Goal: Information Seeking & Learning: Learn about a topic

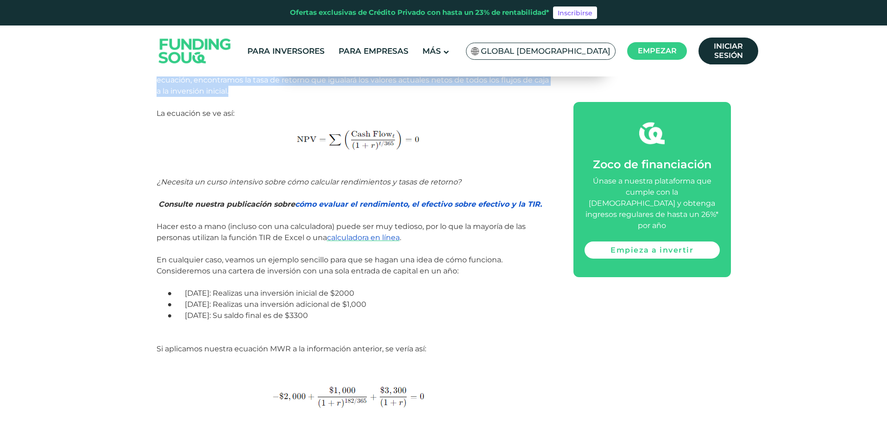
click at [356, 207] on font "cómo evaluar el rendimiento, el efectivo sobre efectivo y la TIR." at bounding box center [418, 204] width 247 height 9
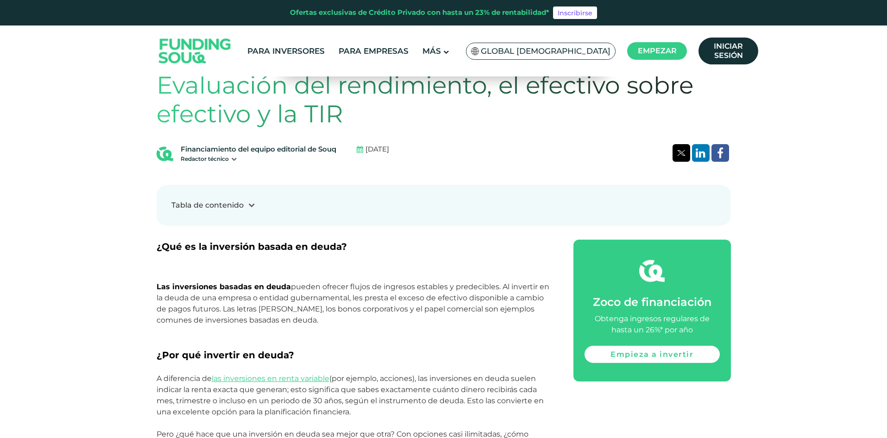
scroll to position [509, 0]
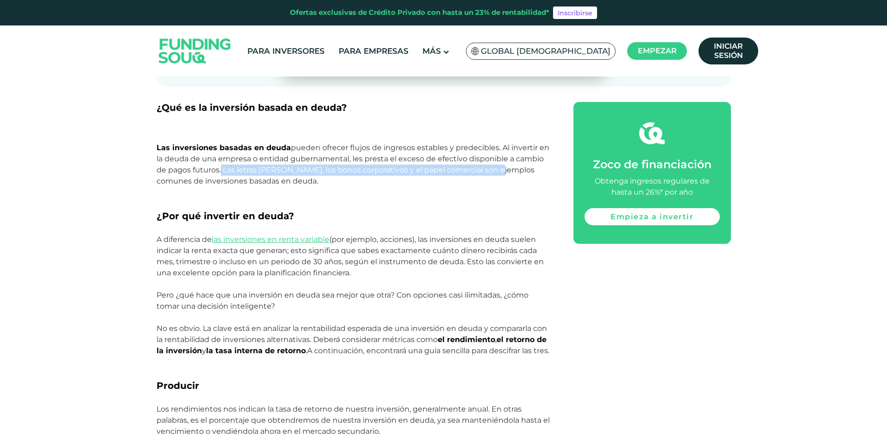
drag, startPoint x: 219, startPoint y: 167, endPoint x: 490, endPoint y: 170, distance: 270.4
click at [490, 170] on font "pueden ofrecer flujos de ingresos estables y predecibles. Al invertir en la deu…" at bounding box center [353, 164] width 393 height 42
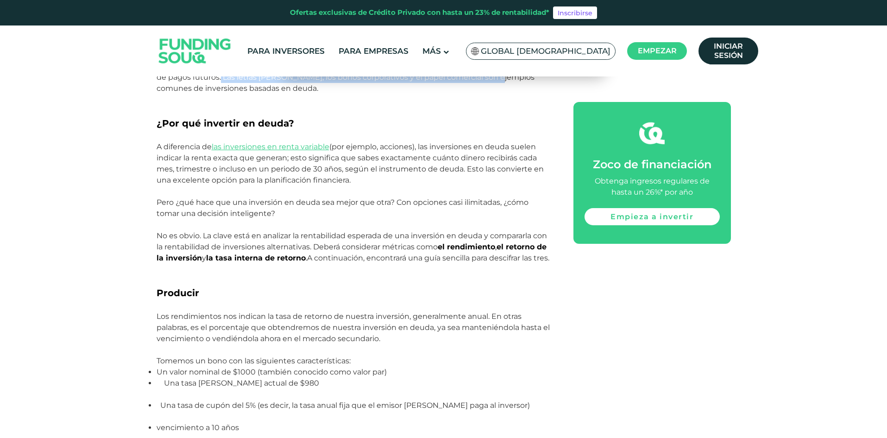
scroll to position [741, 0]
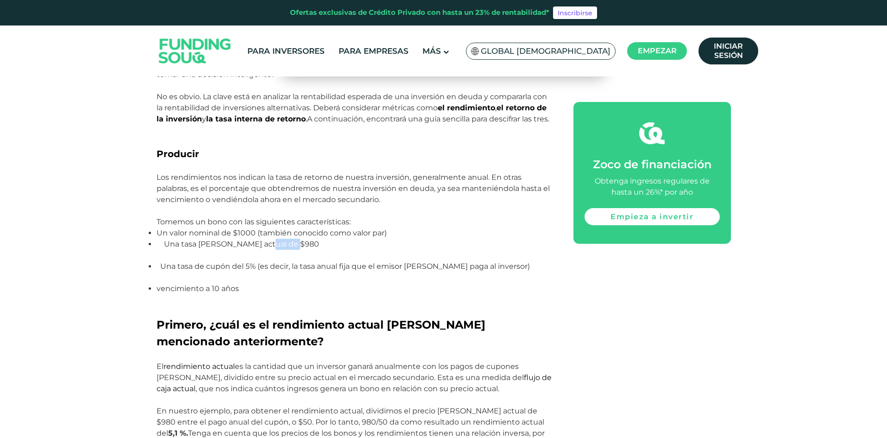
drag, startPoint x: 267, startPoint y: 257, endPoint x: 295, endPoint y: 257, distance: 28.2
click at [295, 248] on font "Una tasa de mercado actual de $980" at bounding box center [241, 243] width 155 height 9
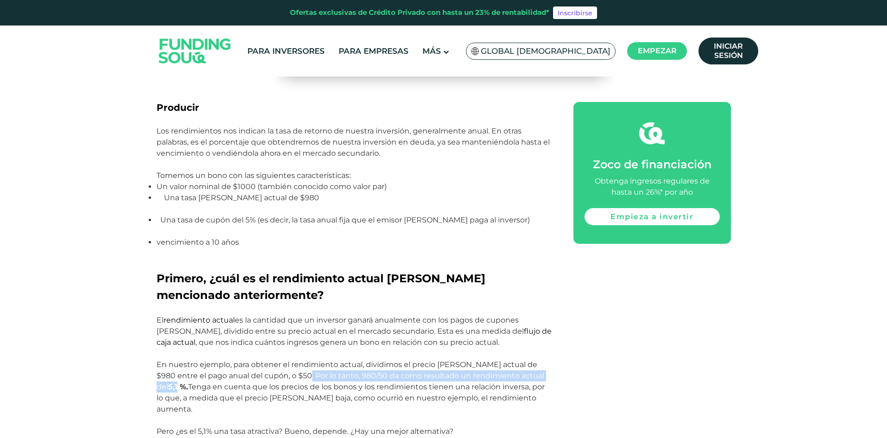
drag, startPoint x: 298, startPoint y: 387, endPoint x: 553, endPoint y: 385, distance: 254.7
click at [553, 385] on div "¿Qué es la inversión basada en deuda? Las inversiones basadas en deuda pueden o…" at bounding box center [444, 413] width 574 height 1180
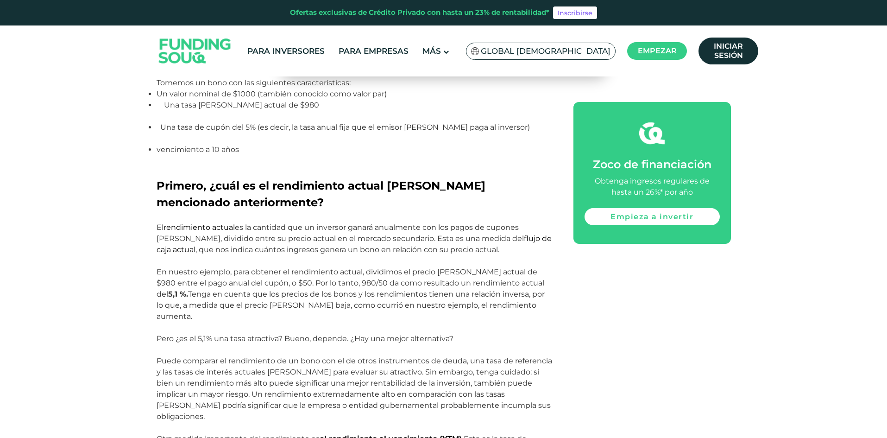
click at [491, 313] on font "Tenga en cuenta que los precios de los bonos y los rendimientos tienen una rela…" at bounding box center [351, 304] width 388 height 31
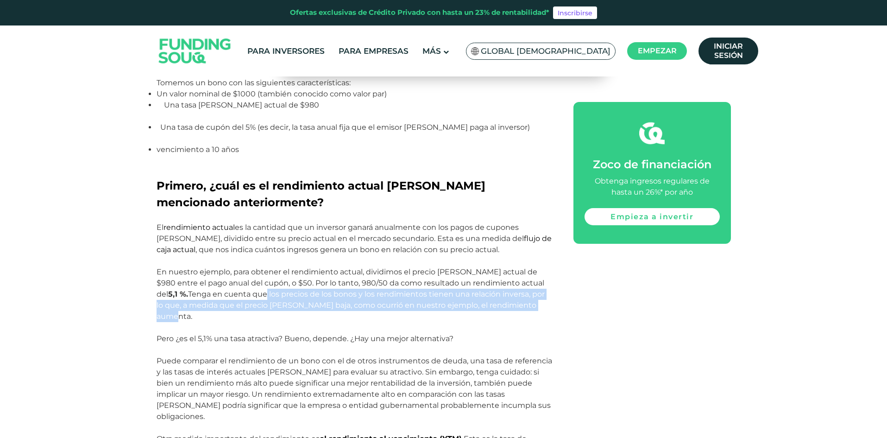
drag, startPoint x: 242, startPoint y: 305, endPoint x: 519, endPoint y: 318, distance: 277.2
click at [519, 318] on p "En nuestro ejemplo, para obtener el rendimiento actual, dividimos el precio de …" at bounding box center [355, 294] width 396 height 56
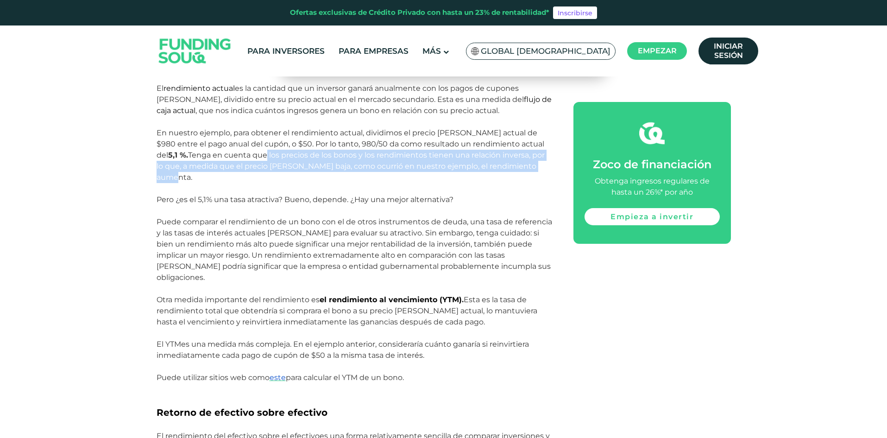
scroll to position [1158, 0]
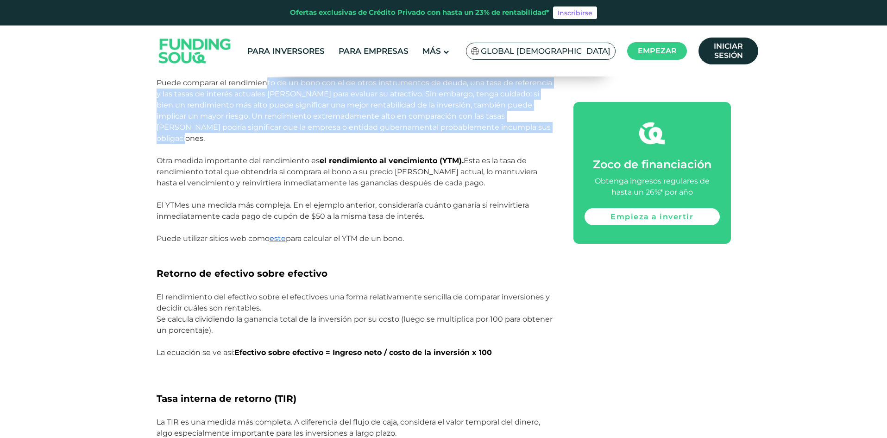
drag, startPoint x: 276, startPoint y: 82, endPoint x: 517, endPoint y: 132, distance: 246.2
click at [517, 132] on p "Puede comparar el rendimiento de un bono con el de otros instrumentos de deuda,…" at bounding box center [355, 110] width 396 height 67
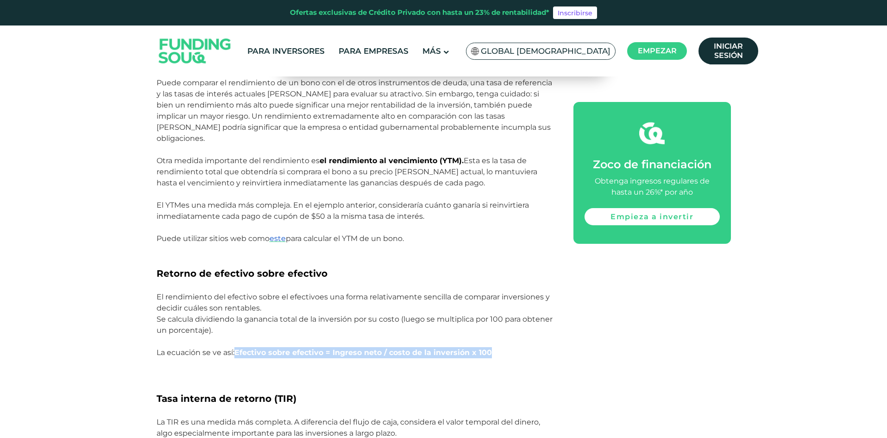
drag, startPoint x: 238, startPoint y: 340, endPoint x: 501, endPoint y: 342, distance: 262.6
click at [501, 347] on p "La ecuación se ve así: Efectivo sobre efectivo = Ingreso neto / costo de la inv…" at bounding box center [355, 352] width 396 height 11
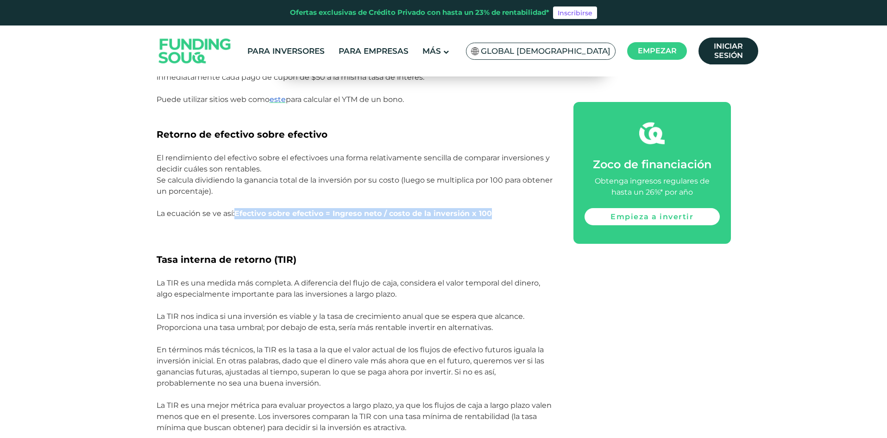
scroll to position [1435, 0]
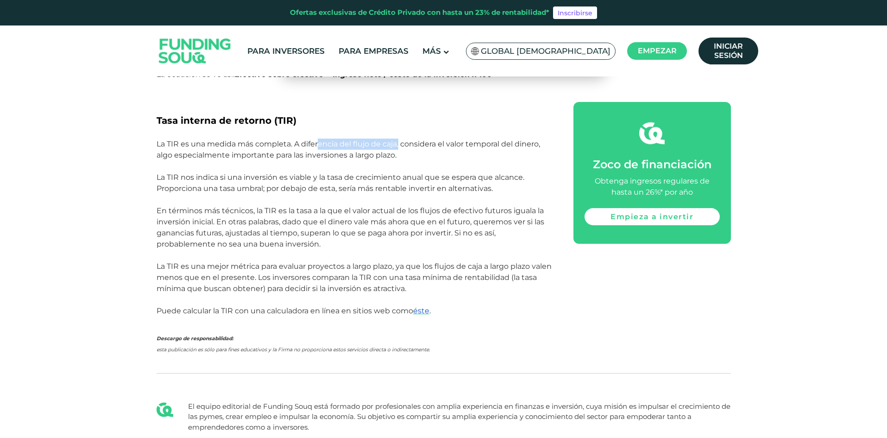
drag, startPoint x: 319, startPoint y: 132, endPoint x: 401, endPoint y: 142, distance: 82.6
click at [401, 139] on font "La TIR es una medida más completa. A diferencia del flujo de caja, considera el…" at bounding box center [348, 149] width 383 height 20
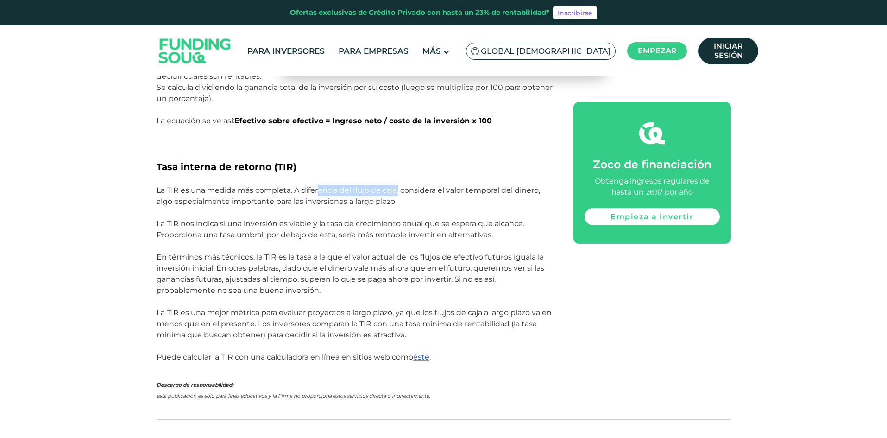
scroll to position [1343, 0]
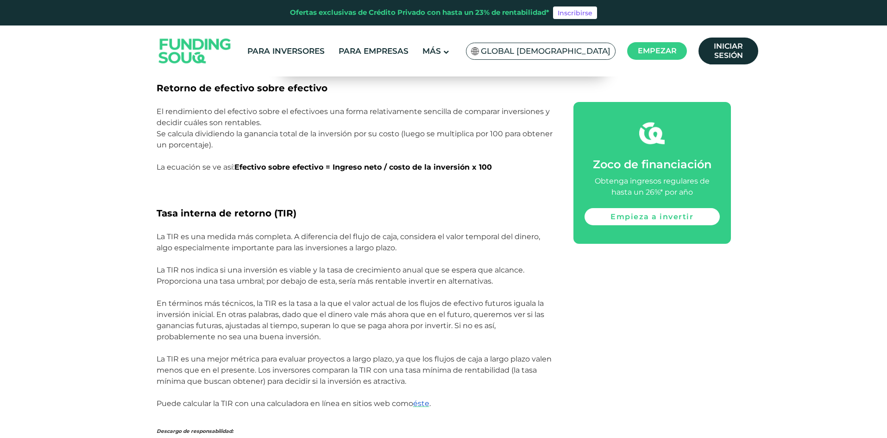
click at [435, 232] on p "La TIR es una medida más completa. A diferencia del flujo de caja, considera el…" at bounding box center [355, 242] width 396 height 22
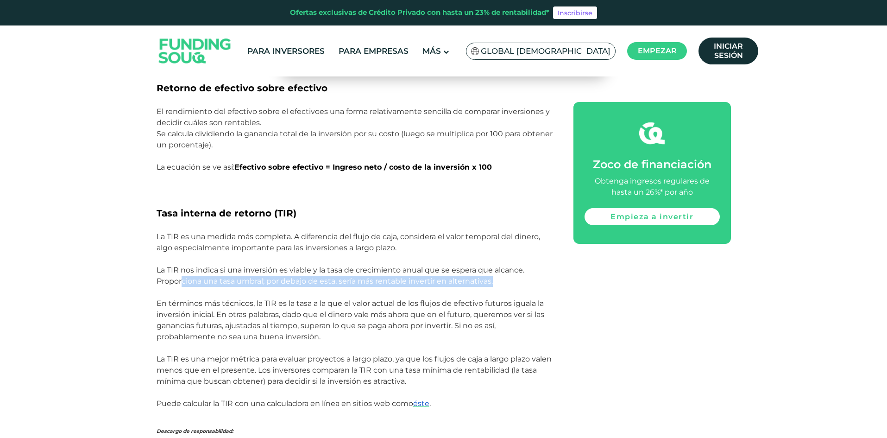
drag, startPoint x: 183, startPoint y: 269, endPoint x: 496, endPoint y: 269, distance: 313.0
click at [496, 269] on p "La TIR nos indica si una inversión es viable y la tasa de crecimiento anual que…" at bounding box center [355, 275] width 396 height 22
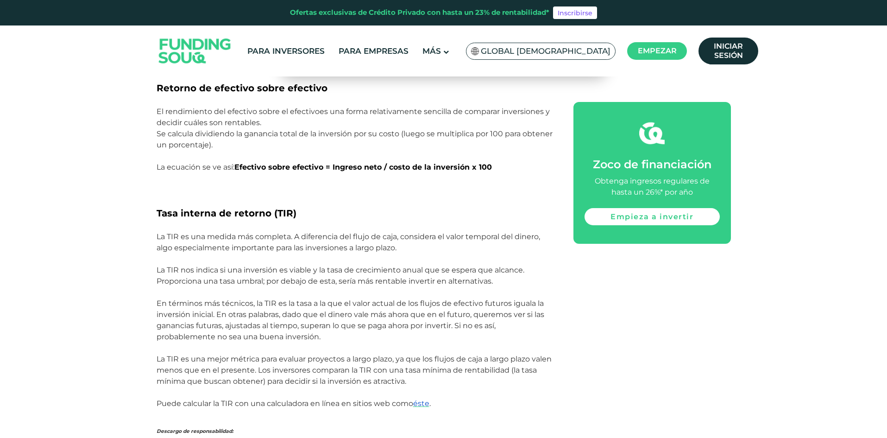
click at [217, 301] on font "En términos más técnicos, la TIR es la tasa a la que el valor actual de los flu…" at bounding box center [351, 320] width 388 height 42
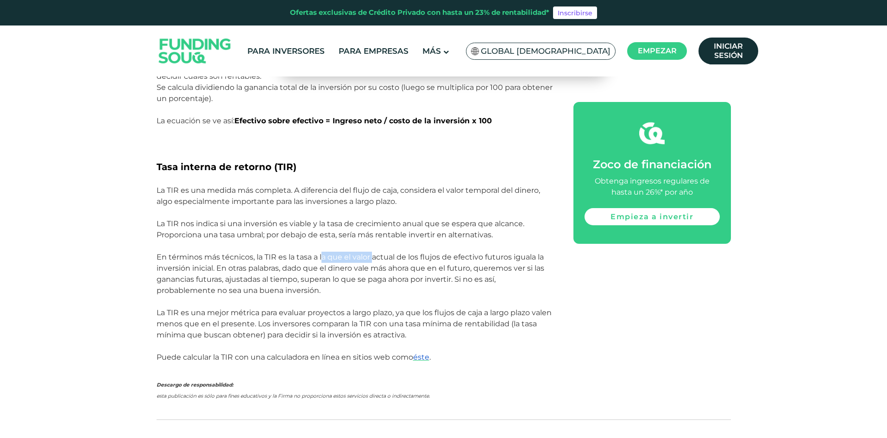
drag, startPoint x: 338, startPoint y: 244, endPoint x: 373, endPoint y: 244, distance: 35.2
click at [373, 252] on font "En términos más técnicos, la TIR es la tasa a la que el valor actual de los flu…" at bounding box center [351, 273] width 388 height 42
click at [360, 263] on font "En términos más técnicos, la TIR es la tasa a la que el valor actual de los flu…" at bounding box center [351, 273] width 388 height 42
drag, startPoint x: 373, startPoint y: 246, endPoint x: 510, endPoint y: 250, distance: 137.6
click at [510, 251] on p "En términos más técnicos, la TIR es la tasa a la que el valor actual de los flu…" at bounding box center [355, 273] width 396 height 44
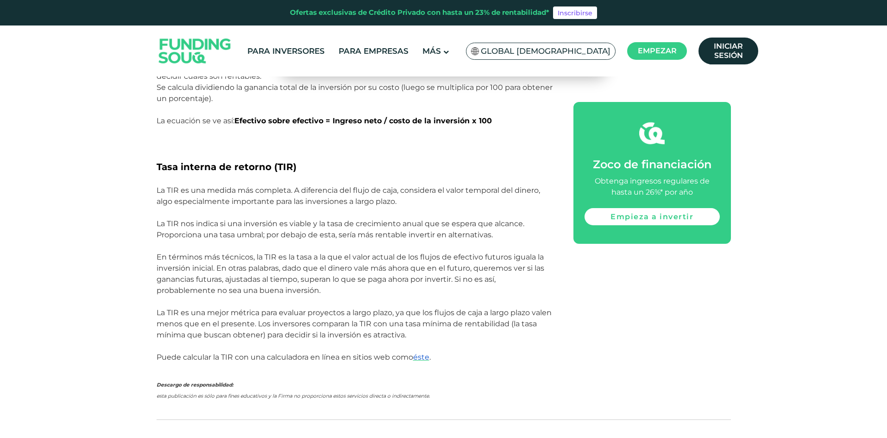
click at [414, 255] on font "En términos más técnicos, la TIR es la tasa a la que el valor actual de los flu…" at bounding box center [351, 273] width 388 height 42
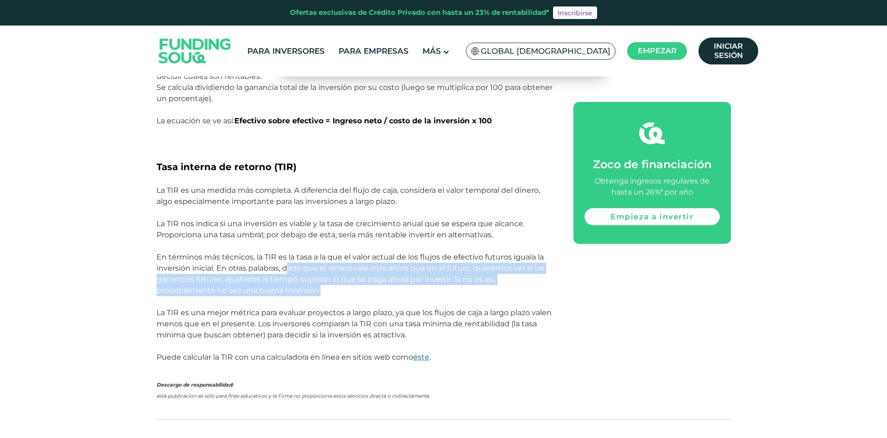
drag, startPoint x: 290, startPoint y: 258, endPoint x: 334, endPoint y: 283, distance: 51.2
click at [334, 283] on p "En términos más técnicos, la TIR es la tasa a la que el valor actual de los flu…" at bounding box center [355, 273] width 396 height 44
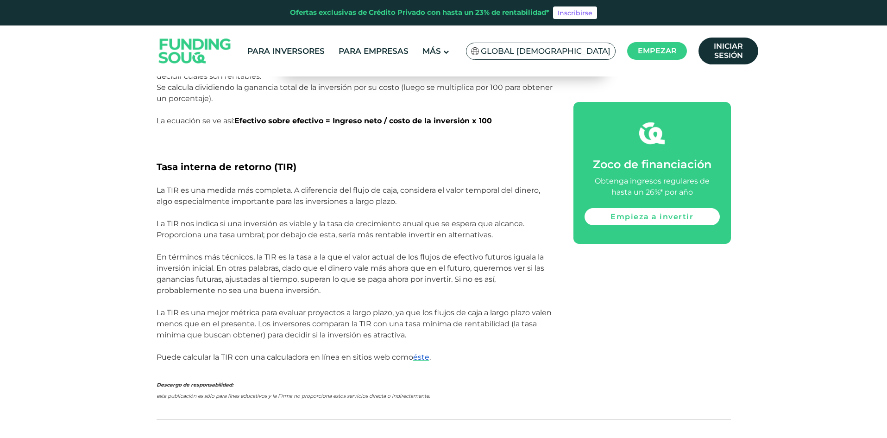
click at [251, 312] on font "La TIR es una mejor métrica para evaluar proyectos a largo plazo, ya que los fl…" at bounding box center [354, 323] width 395 height 31
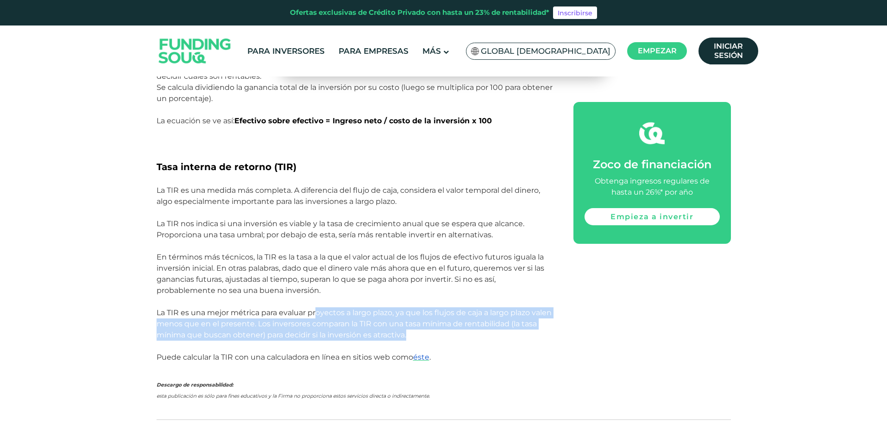
drag, startPoint x: 317, startPoint y: 298, endPoint x: 426, endPoint y: 325, distance: 112.5
click at [426, 325] on p "La TIR es una mejor métrica para evaluar proyectos a largo plazo, ya que los fl…" at bounding box center [355, 323] width 396 height 33
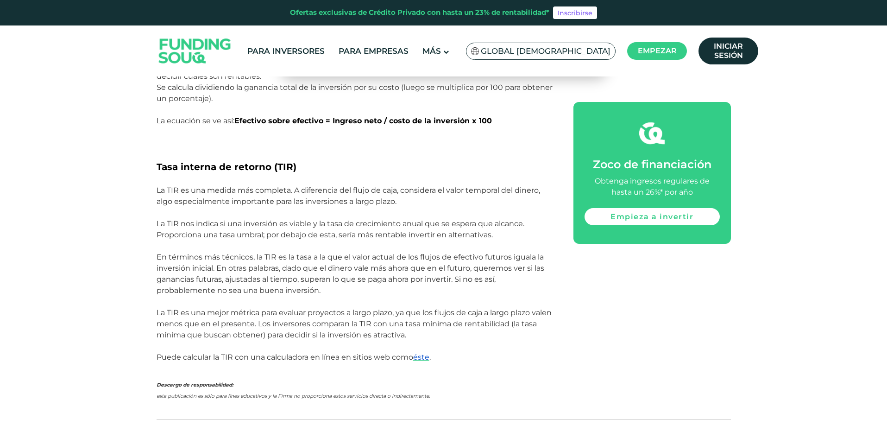
click at [213, 352] on font "Puede calcular la TIR con una calculadora en línea en sitios web como" at bounding box center [285, 356] width 257 height 9
click at [423, 352] on font "éste" at bounding box center [421, 356] width 16 height 9
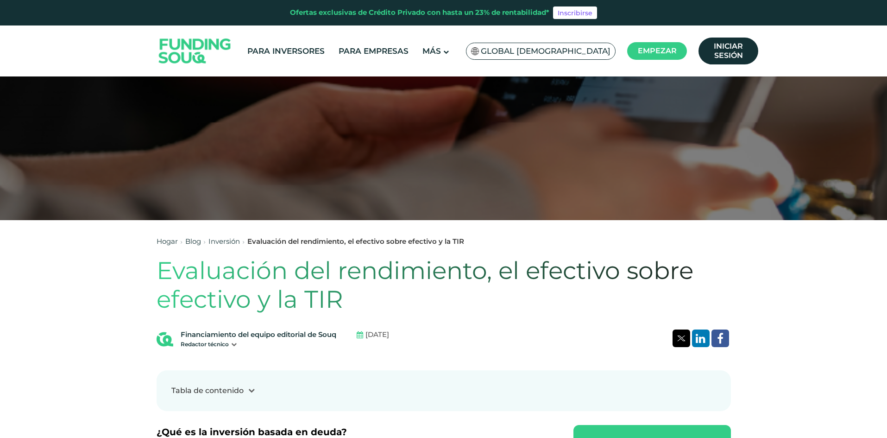
scroll to position [46, 0]
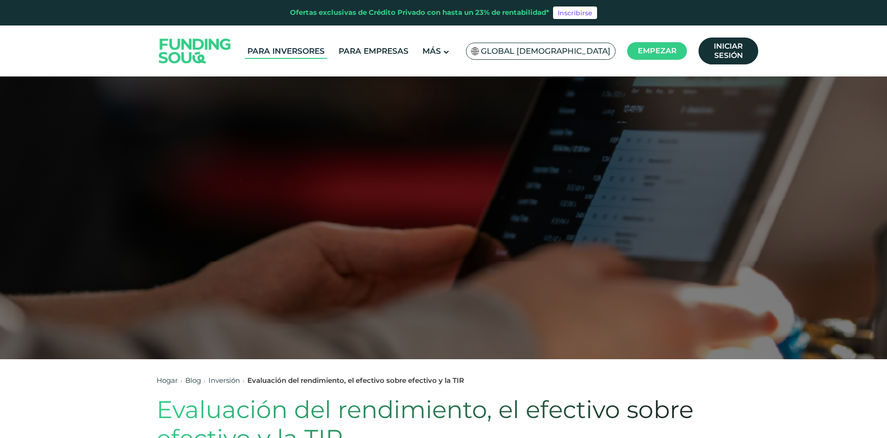
click at [321, 51] on font "Para inversores" at bounding box center [285, 50] width 77 height 9
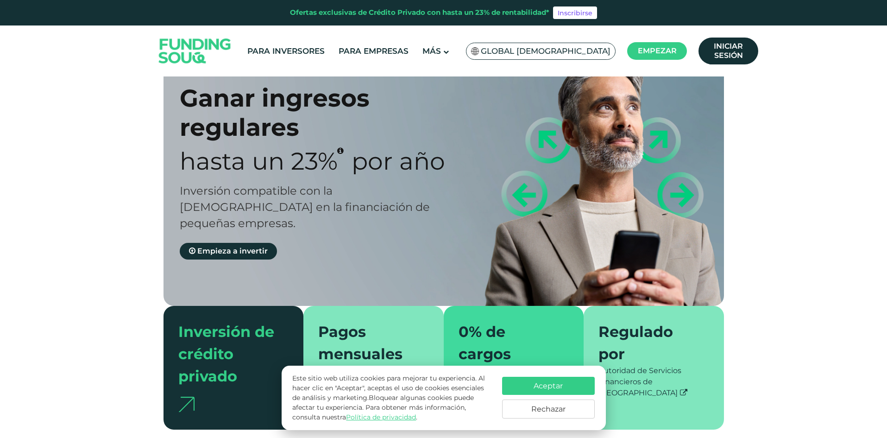
scroll to position [139, 0]
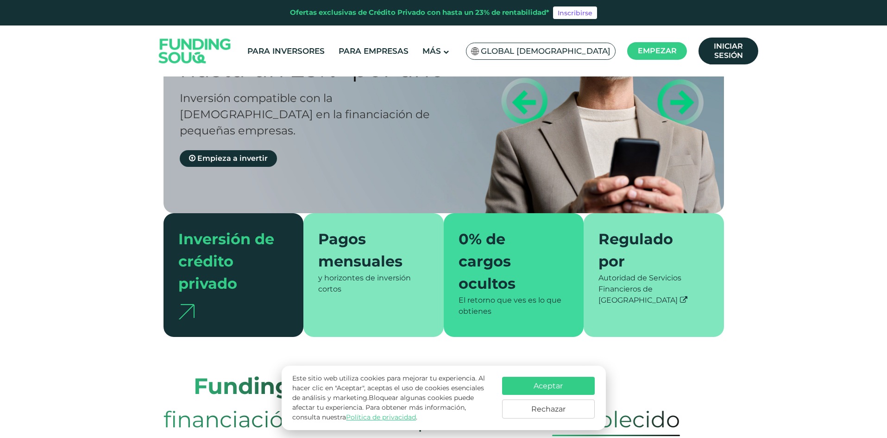
drag, startPoint x: 547, startPoint y: 408, endPoint x: 587, endPoint y: 403, distance: 40.2
click at [547, 409] on font "Rechazar" at bounding box center [548, 408] width 34 height 9
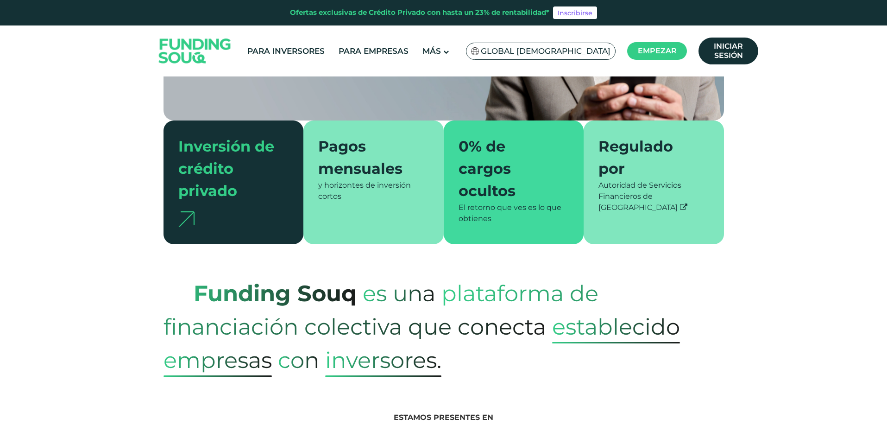
scroll to position [46, 0]
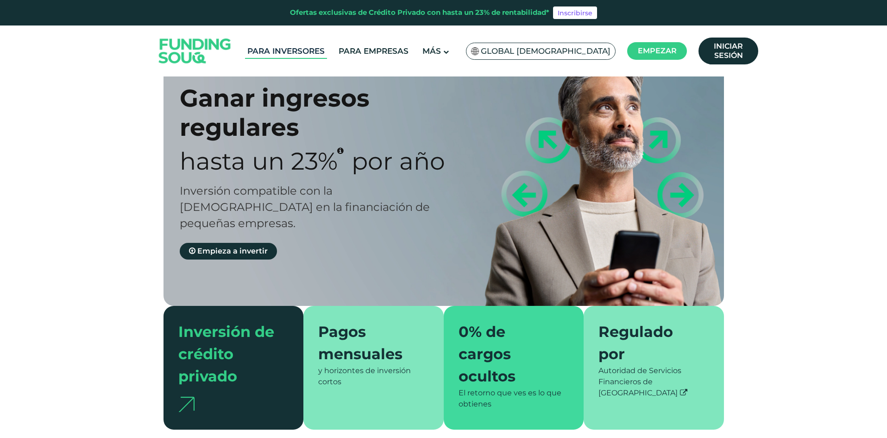
click at [322, 49] on font "Para inversores" at bounding box center [285, 50] width 77 height 9
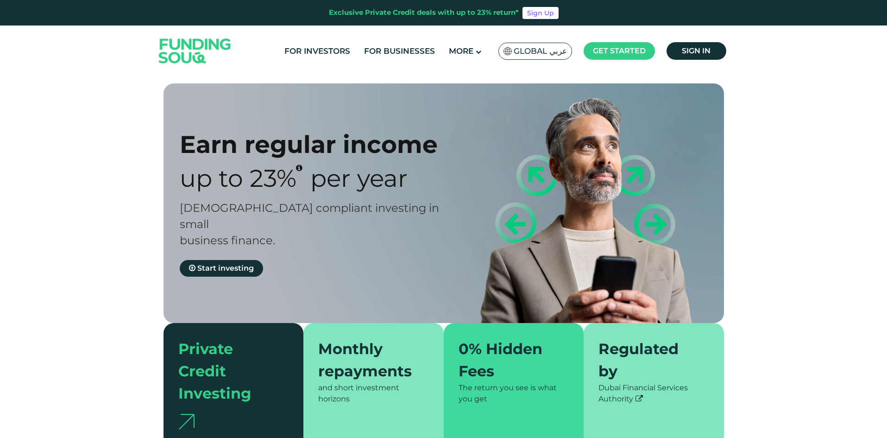
type tc-range-slider "4"
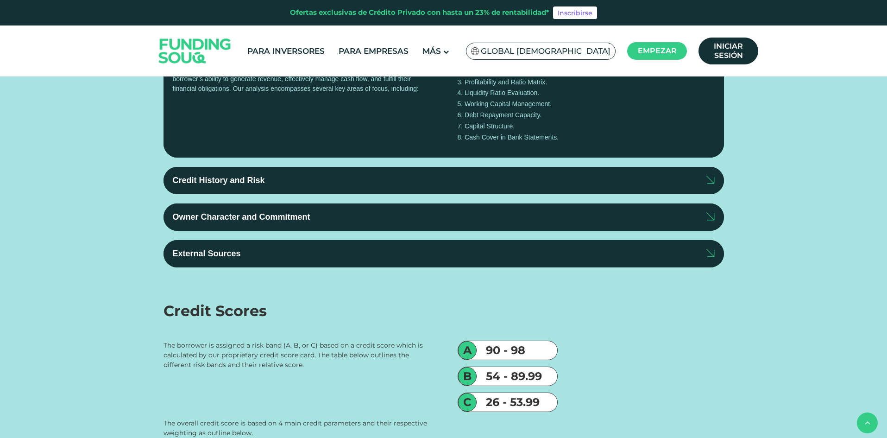
scroll to position [1297, 0]
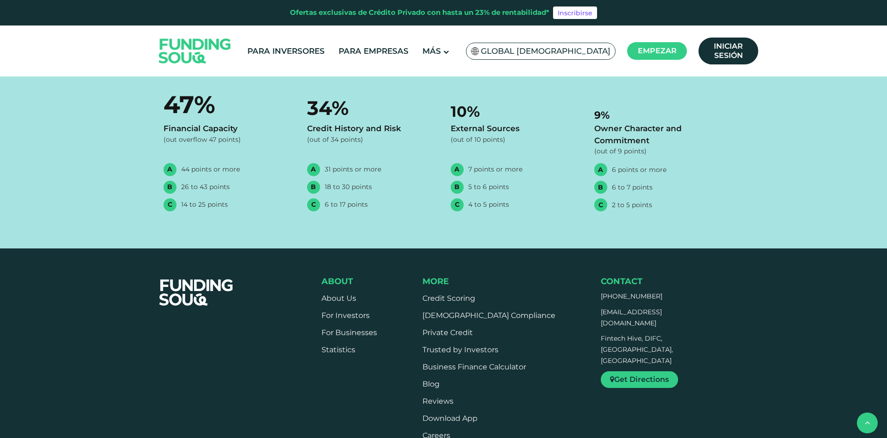
scroll to position [1574, 0]
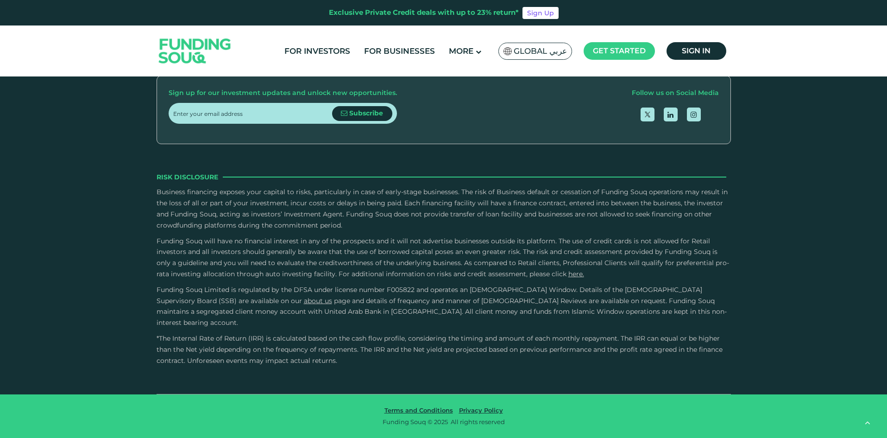
type tc-range-slider "4"
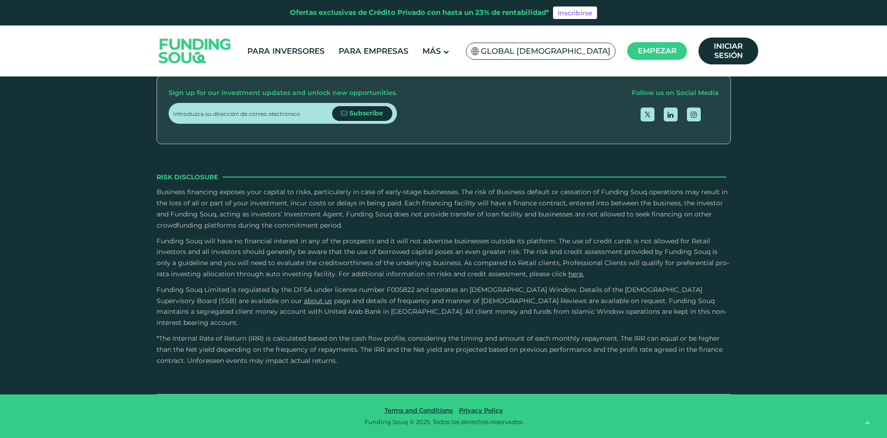
scroll to position [2249, 0]
